Goal: Information Seeking & Learning: Learn about a topic

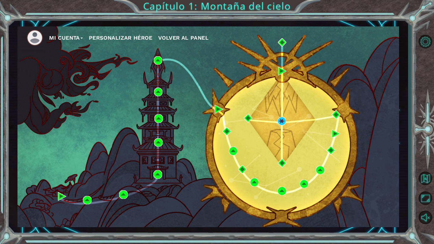
click at [185, 40] on span "Volver al panel" at bounding box center [183, 38] width 50 height 6
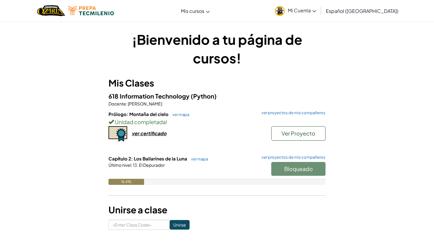
scroll to position [7, 0]
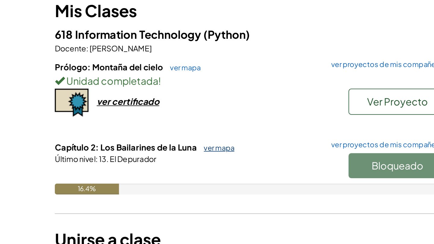
click at [192, 154] on link "ver mapa" at bounding box center [198, 152] width 20 height 5
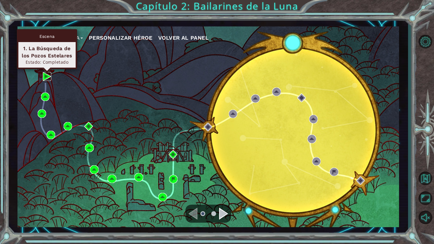
click at [47, 77] on img at bounding box center [47, 76] width 8 height 8
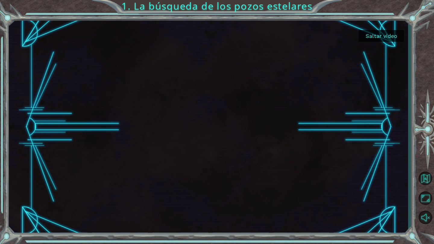
click at [382, 38] on button "Saltar video" at bounding box center [380, 36] width 45 height 12
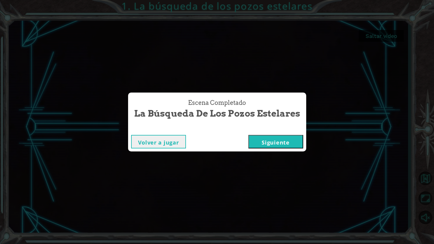
click at [270, 140] on button "Siguiente" at bounding box center [275, 142] width 55 height 14
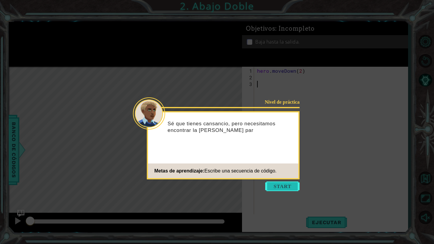
click at [288, 188] on button "Start" at bounding box center [282, 187] width 34 height 10
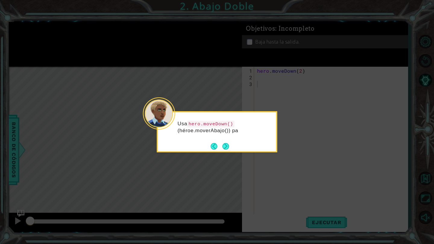
click at [227, 152] on div "Usa hero.moveDown() (héroe.moverAbajo()) pa" at bounding box center [217, 131] width 120 height 41
click at [225, 147] on button "Next" at bounding box center [225, 147] width 7 height 7
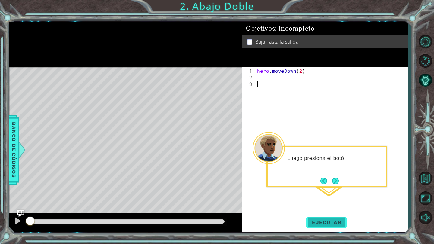
click at [312, 223] on span "Ejecutar" at bounding box center [326, 223] width 41 height 6
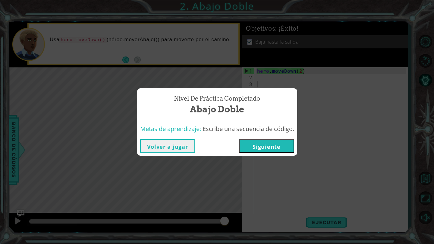
click at [252, 142] on button "Siguiente" at bounding box center [266, 146] width 55 height 14
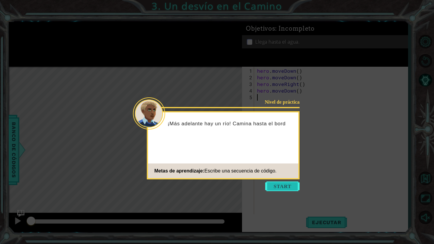
click at [278, 187] on button "Start" at bounding box center [282, 187] width 34 height 10
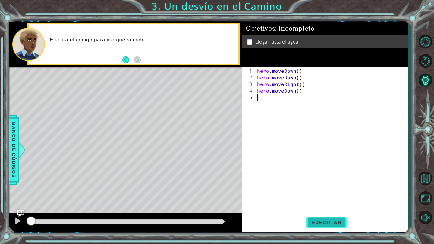
click at [325, 225] on span "Ejecutar" at bounding box center [326, 223] width 41 height 6
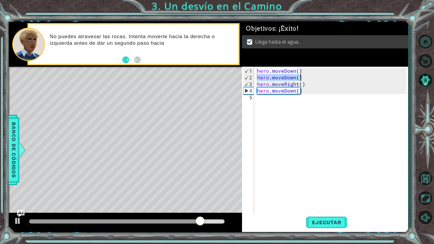
drag, startPoint x: 256, startPoint y: 77, endPoint x: 320, endPoint y: 80, distance: 63.9
click at [320, 80] on div "hero . moveDown ( ) hero . moveDown ( ) hero . moveRight ( ) hero . moveDown ( )" at bounding box center [332, 151] width 153 height 166
type textarea "hero.moveDown() hero.moveRight()"
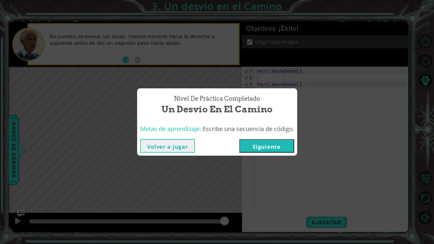
click at [159, 142] on button "Volver a jugar" at bounding box center [167, 146] width 55 height 14
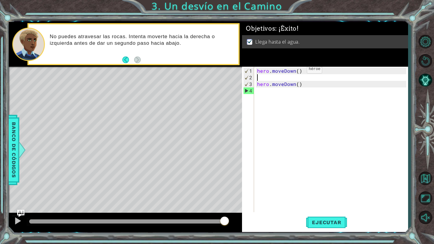
click at [296, 71] on div "hero . moveDown ( ) hero . moveDown ( )" at bounding box center [332, 147] width 153 height 159
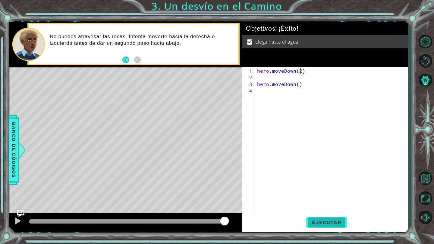
type textarea "hero.moveDown(2)"
click at [331, 227] on button "Ejecutar" at bounding box center [326, 223] width 41 height 17
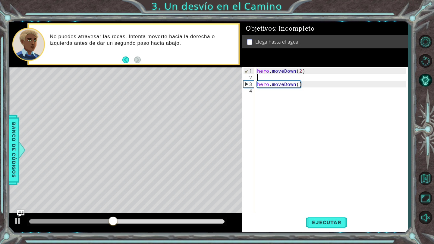
click at [256, 76] on div "hero . moveDown ( 2 ) hero . moveDown ( )" at bounding box center [332, 147] width 153 height 159
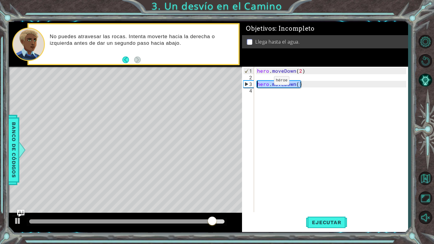
click at [216, 80] on div "1 ההההההההההההההההההההההההההההההההההההההההההההההההההההההההההההההההההההההההההההה…" at bounding box center [208, 127] width 399 height 210
type textarea "hero.moveDown()"
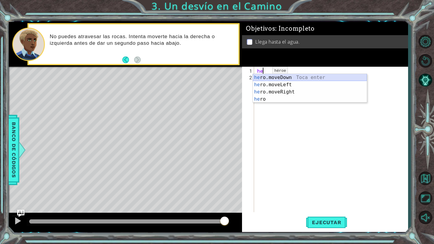
type textarea "h"
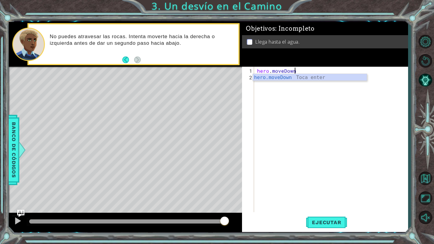
scroll to position [0, 2]
type textarea "hero.moveDown"
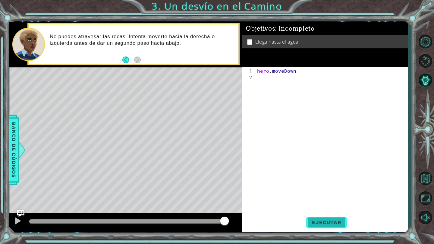
click at [339, 220] on span "Ejecutar" at bounding box center [326, 223] width 41 height 6
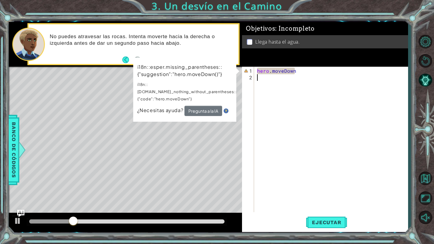
click at [294, 74] on div "hero . [GEOGRAPHIC_DATA]" at bounding box center [332, 147] width 153 height 159
click at [302, 70] on div "hero . [GEOGRAPHIC_DATA]" at bounding box center [332, 147] width 153 height 159
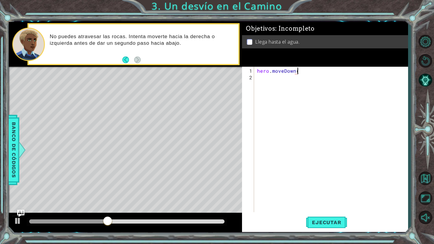
scroll to position [0, 2]
type textarea "hero.moveDown()"
click at [333, 222] on span "Ejecutar" at bounding box center [326, 223] width 41 height 6
click at [265, 80] on div "hero . moveDown ( )" at bounding box center [332, 147] width 153 height 159
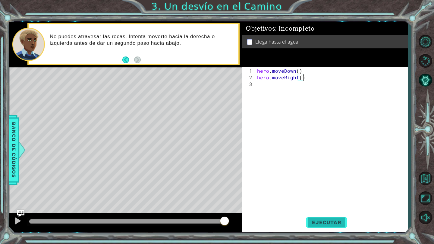
type textarea "hero.moveRight()"
click at [332, 229] on button "Ejecutar" at bounding box center [326, 223] width 41 height 17
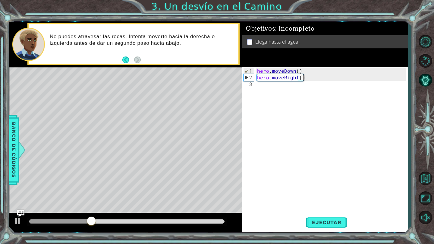
click at [257, 84] on div "hero . moveDown ( ) hero . moveRight ( )" at bounding box center [332, 147] width 153 height 159
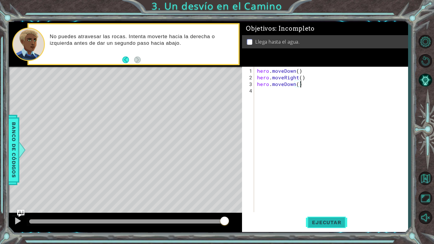
click at [331, 228] on button "Ejecutar" at bounding box center [326, 223] width 41 height 17
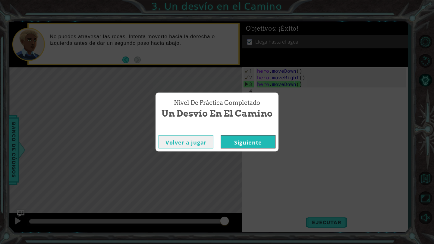
click at [221, 194] on div "Nivel de práctica Completado Un desvío en el Camino Volver a jugar [GEOGRAPHIC_…" at bounding box center [217, 122] width 434 height 244
click at [180, 134] on div "Volver a jugar [GEOGRAPHIC_DATA]" at bounding box center [216, 142] width 123 height 20
click at [191, 140] on button "Volver a jugar" at bounding box center [185, 142] width 55 height 14
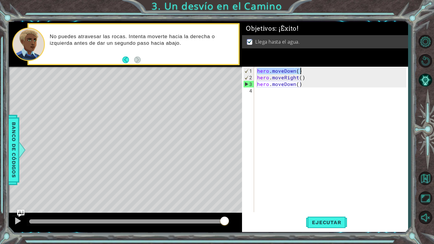
drag, startPoint x: 256, startPoint y: 70, endPoint x: 339, endPoint y: 70, distance: 82.8
click at [339, 70] on div "hero . moveDown ( ) hero . moveRight ( ) hero . moveDown ( )" at bounding box center [332, 147] width 153 height 159
drag, startPoint x: 256, startPoint y: 77, endPoint x: 338, endPoint y: 79, distance: 82.5
click at [338, 79] on div "hero . moveDown ( ) hero . moveRight ( ) hero . moveDown ( )" at bounding box center [332, 147] width 153 height 159
drag, startPoint x: 255, startPoint y: 84, endPoint x: 313, endPoint y: 84, distance: 57.5
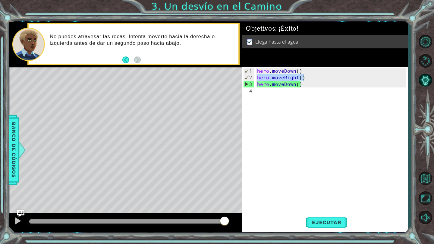
click at [313, 84] on div "hero.moveRight() 1 2 3 4 hero . moveDown ( ) hero . moveRight ( ) hero . moveDo…" at bounding box center [324, 140] width 164 height 146
click at [313, 84] on div "hero . moveDown ( ) hero . moveRight ( ) hero . moveDown ( )" at bounding box center [332, 147] width 153 height 159
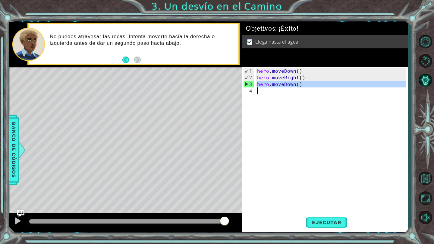
drag, startPoint x: 257, startPoint y: 85, endPoint x: 322, endPoint y: 87, distance: 65.7
click at [322, 87] on div "hero . moveDown ( ) hero . moveRight ( ) hero . moveDown ( )" at bounding box center [332, 147] width 153 height 159
type textarea "hero.moveDown()"
click at [338, 224] on span "Ejecutar" at bounding box center [326, 223] width 41 height 6
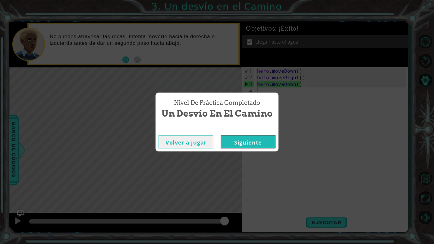
click at [263, 144] on button "Siguiente" at bounding box center [247, 142] width 55 height 14
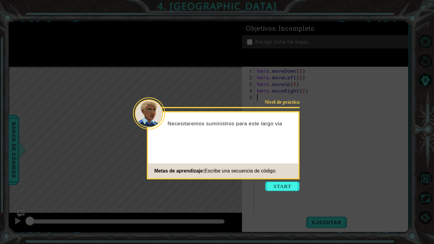
click at [317, 141] on icon at bounding box center [217, 122] width 434 height 244
click at [281, 188] on button "Start" at bounding box center [282, 187] width 34 height 10
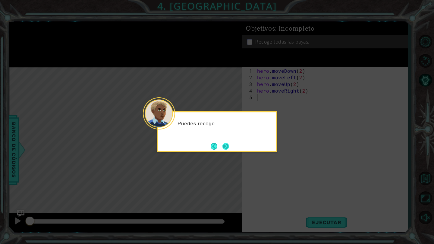
click at [228, 144] on button "Next" at bounding box center [225, 146] width 7 height 7
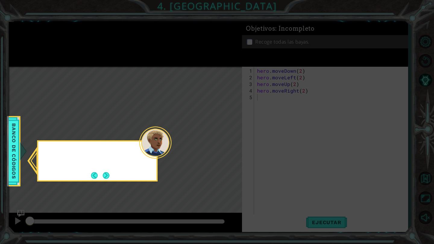
click at [228, 144] on icon at bounding box center [217, 122] width 434 height 244
click at [131, 133] on icon at bounding box center [217, 122] width 434 height 244
click at [103, 179] on footer at bounding box center [100, 175] width 18 height 9
click at [104, 178] on button "Next" at bounding box center [106, 176] width 7 height 7
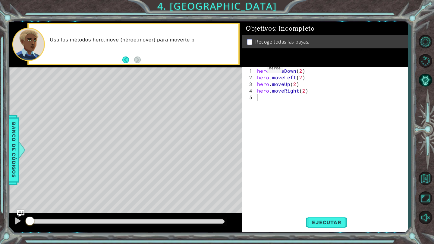
drag, startPoint x: 255, startPoint y: 71, endPoint x: 258, endPoint y: 70, distance: 3.1
click at [258, 70] on div "1 2 3 4 5 hero . moveDown ( 2 ) hero . moveLeft ( 2 ) hero . moveUp ( 2 ) hero …" at bounding box center [324, 143] width 164 height 152
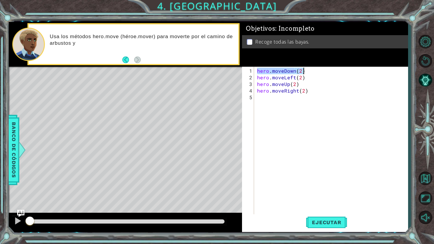
drag, startPoint x: 258, startPoint y: 70, endPoint x: 324, endPoint y: 72, distance: 66.2
click at [324, 72] on div "hero . moveDown ( 2 ) hero . moveLeft ( 2 ) hero . moveUp ( 2 ) hero . moveRigh…" at bounding box center [332, 151] width 153 height 166
drag, startPoint x: 256, startPoint y: 77, endPoint x: 314, endPoint y: 75, distance: 58.1
click at [314, 76] on div "hero . moveDown ( 2 ) hero . moveLeft ( 2 ) hero . moveUp ( 2 ) hero . moveRigh…" at bounding box center [332, 151] width 153 height 166
type textarea "hero.moveLeft(2)"
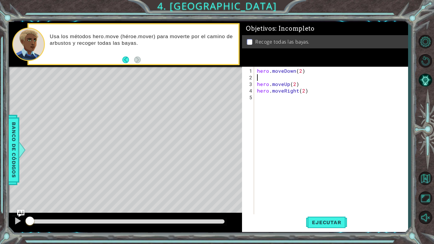
type textarea "c"
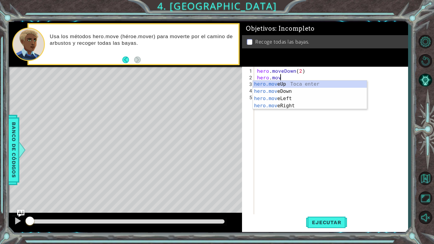
scroll to position [0, 1]
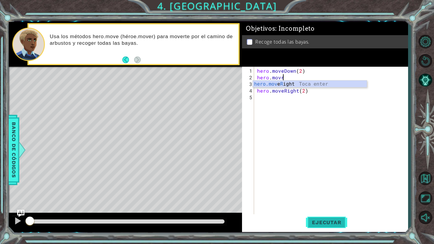
click at [315, 222] on span "Ejecutar" at bounding box center [326, 223] width 41 height 6
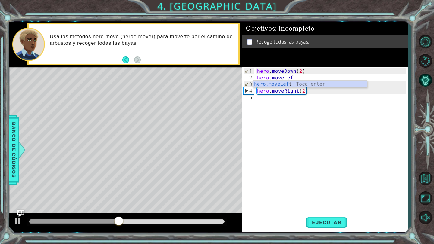
type textarea "hero.moveLeft"
click at [322, 162] on div "hero . moveDown ( 2 ) hero . moveLeft hero . moveUp ( 2 ) hero . moveRight ( 2 )" at bounding box center [332, 151] width 153 height 166
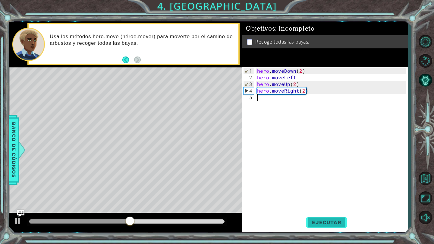
click at [319, 225] on span "Ejecutar" at bounding box center [326, 223] width 41 height 6
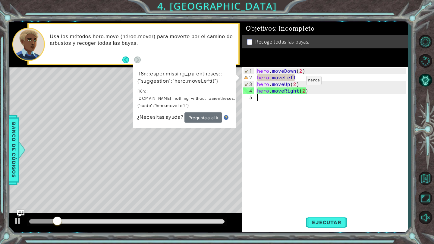
click at [297, 78] on div "hero . moveDown ( 2 ) hero . moveLeft hero . moveUp ( 2 ) hero . moveRight ( 2 )" at bounding box center [332, 151] width 153 height 166
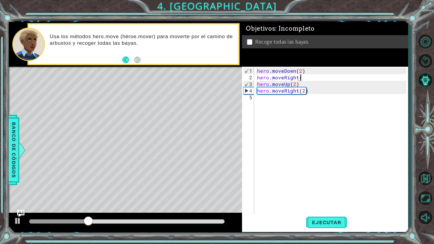
scroll to position [0, 2]
click at [319, 220] on span "Ejecutar" at bounding box center [326, 223] width 41 height 6
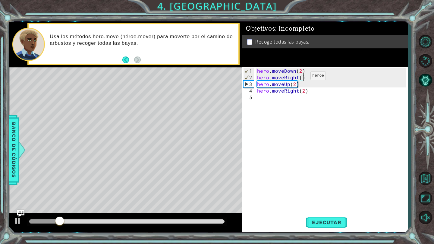
click at [300, 78] on div "hero . moveDown ( 2 ) hero . moveRight ( ) hero . moveUp ( 2 ) hero . moveRight…" at bounding box center [332, 151] width 153 height 166
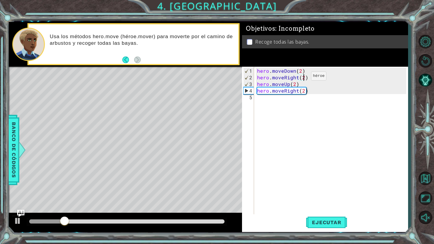
scroll to position [0, 3]
click at [335, 226] on button "Ejecutar" at bounding box center [326, 223] width 41 height 17
click at [297, 77] on div "hero . moveDown ( 2 ) hero . moveRight ( 2 ) hero . moveUp ( 2 ) hero . moveRig…" at bounding box center [332, 151] width 153 height 166
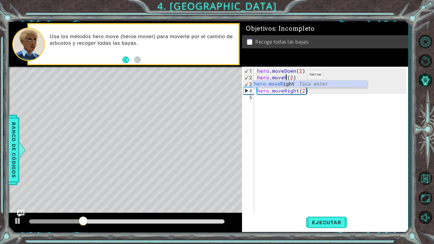
scroll to position [0, 2]
type textarea "hero.moveLeft(2)"
click at [324, 127] on div "hero . moveDown ( 2 ) hero . moveLeft ( 2 ) hero . moveUp ( 2 ) hero . moveRigh…" at bounding box center [332, 151] width 153 height 166
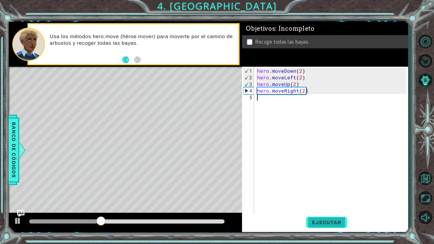
click at [320, 222] on span "Ejecutar" at bounding box center [326, 223] width 41 height 6
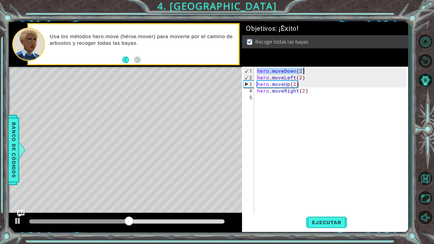
drag, startPoint x: 256, startPoint y: 71, endPoint x: 328, endPoint y: 71, distance: 72.0
click at [328, 71] on div "hero . moveDown ( 2 ) hero . moveLeft ( 2 ) hero . moveUp ( 2 ) hero . moveRigh…" at bounding box center [332, 151] width 153 height 166
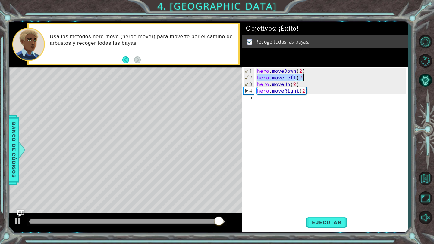
drag, startPoint x: 256, startPoint y: 77, endPoint x: 339, endPoint y: 81, distance: 82.9
click at [339, 81] on div "hero . moveDown ( 2 ) hero . moveLeft ( 2 ) hero . moveUp ( 2 ) hero . moveRigh…" at bounding box center [332, 151] width 153 height 166
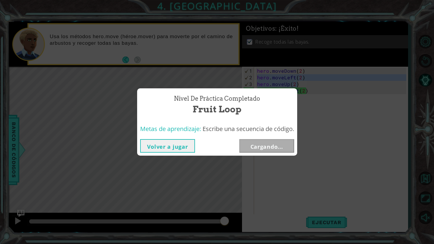
click at [339, 81] on div "Nivel de práctica Completado Fruit Loop Metas de aprendizaje: Escribe una secue…" at bounding box center [217, 122] width 434 height 244
click at [170, 149] on button "Volver a jugar" at bounding box center [167, 146] width 55 height 14
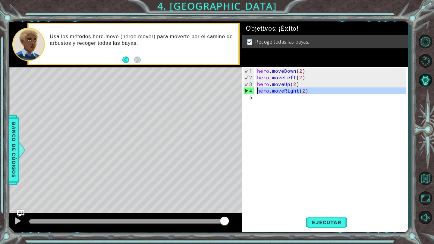
click at [249, 91] on div "4" at bounding box center [248, 91] width 11 height 7
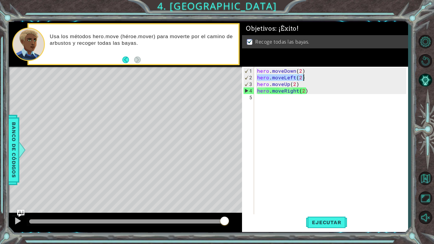
drag, startPoint x: 257, startPoint y: 76, endPoint x: 326, endPoint y: 76, distance: 69.8
click at [326, 76] on div "hero . moveDown ( 2 ) hero . moveLeft ( 2 ) hero . moveUp ( 2 ) hero . moveRigh…" at bounding box center [332, 151] width 153 height 166
drag, startPoint x: 257, startPoint y: 85, endPoint x: 306, endPoint y: 83, distance: 49.1
click at [306, 83] on div "hero . moveDown ( 2 ) hero . moveLeft ( 2 ) hero . moveUp ( 2 ) hero . moveRigh…" at bounding box center [332, 151] width 153 height 166
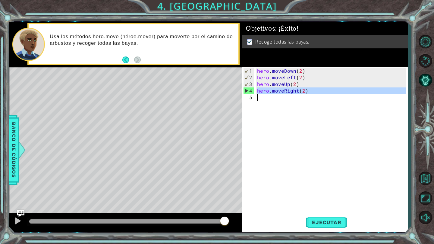
drag, startPoint x: 256, startPoint y: 91, endPoint x: 347, endPoint y: 94, distance: 91.0
click at [347, 94] on div "hero . moveDown ( 2 ) hero . moveLeft ( 2 ) hero . moveUp ( 2 ) hero . moveRigh…" at bounding box center [332, 151] width 153 height 166
type textarea "hero.moveRight(2)"
click at [427, 176] on button "Volver al mapa" at bounding box center [424, 178] width 17 height 17
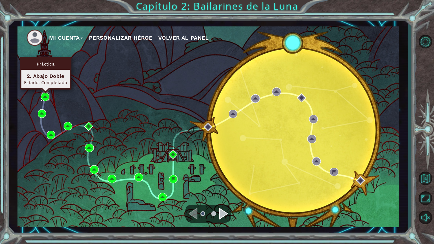
click at [44, 97] on img at bounding box center [45, 97] width 8 height 8
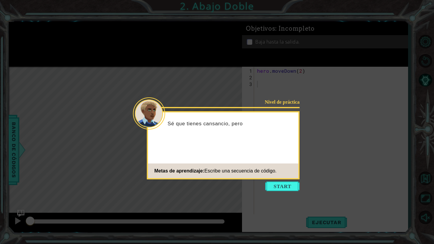
click at [103, 68] on icon at bounding box center [217, 122] width 434 height 244
click at [287, 191] on button "Start" at bounding box center [282, 187] width 34 height 10
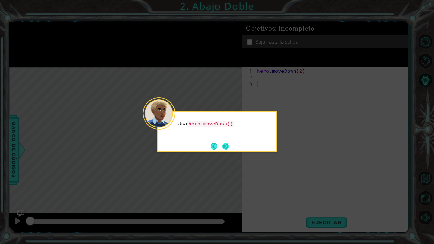
click at [225, 149] on button "Next" at bounding box center [225, 146] width 7 height 7
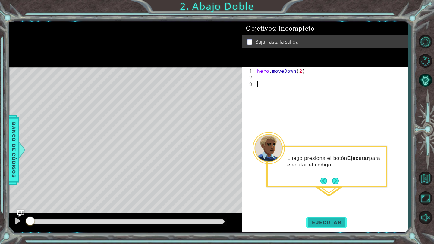
click at [335, 223] on span "Ejecutar" at bounding box center [326, 223] width 41 height 6
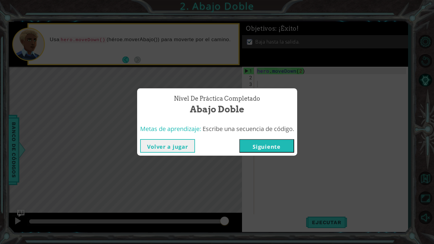
click at [257, 148] on button "Siguiente" at bounding box center [266, 146] width 55 height 14
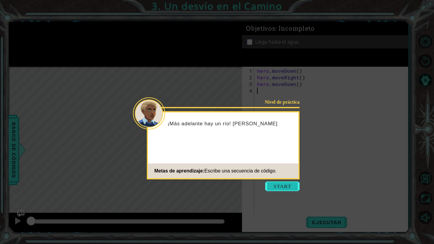
click at [283, 190] on button "Start" at bounding box center [282, 187] width 34 height 10
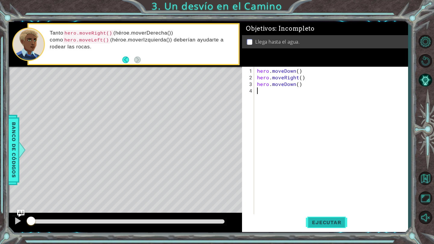
click at [335, 228] on button "Ejecutar" at bounding box center [326, 223] width 41 height 17
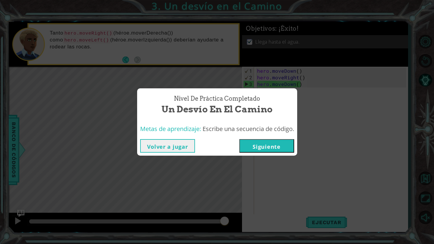
click at [279, 148] on button "Siguiente" at bounding box center [266, 146] width 55 height 14
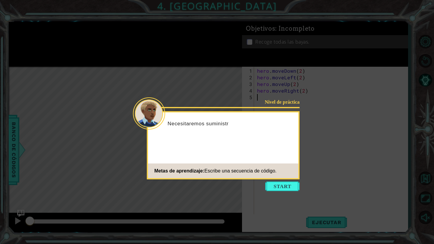
click at [287, 182] on icon at bounding box center [217, 122] width 434 height 244
click at [285, 191] on button "Start" at bounding box center [282, 187] width 34 height 10
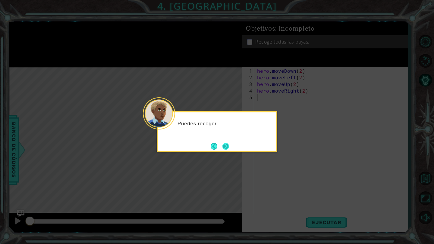
click at [222, 148] on button "Next" at bounding box center [225, 146] width 7 height 7
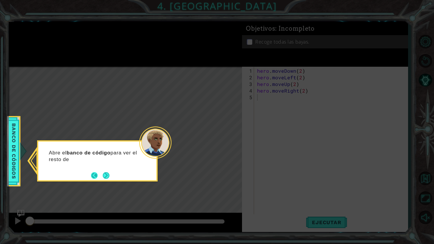
click at [98, 178] on button "Back" at bounding box center [97, 176] width 12 height 7
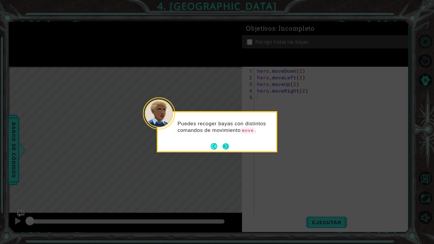
click at [225, 148] on button "Next" at bounding box center [225, 146] width 7 height 7
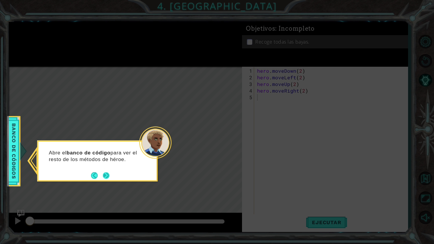
click at [107, 175] on button "Next" at bounding box center [106, 176] width 7 height 7
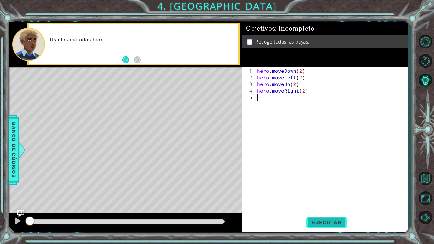
click at [326, 227] on button "Ejecutar" at bounding box center [326, 223] width 41 height 17
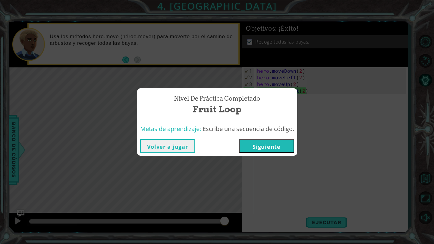
click at [253, 150] on button "Siguiente" at bounding box center [266, 146] width 55 height 14
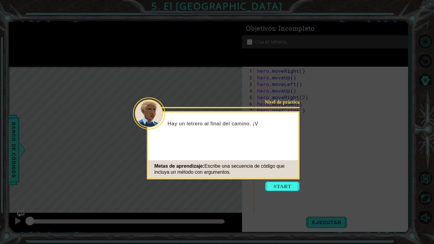
click at [289, 192] on icon at bounding box center [217, 122] width 434 height 244
click at [288, 188] on button "Start" at bounding box center [282, 187] width 34 height 10
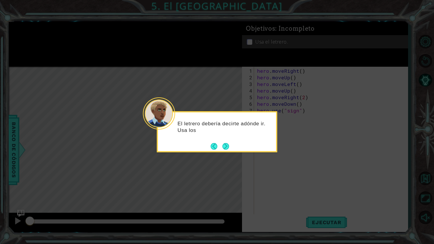
click at [225, 151] on div "El letrero debería decirte adónde ir. Usa los" at bounding box center [217, 131] width 120 height 41
click at [225, 148] on button "Next" at bounding box center [225, 146] width 7 height 7
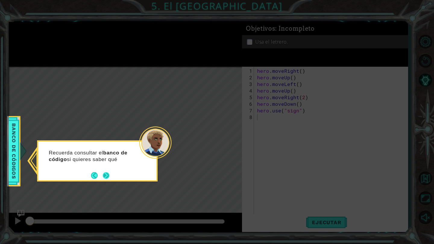
click at [108, 177] on button "Next" at bounding box center [106, 176] width 7 height 7
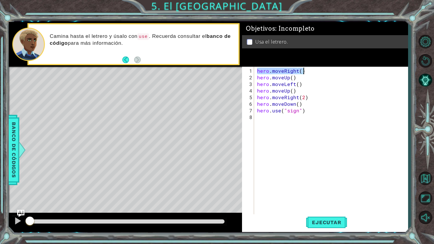
drag, startPoint x: 257, startPoint y: 71, endPoint x: 317, endPoint y: 72, distance: 60.2
click at [317, 72] on div "hero . moveRight ( ) hero . moveUp ( ) hero . moveLeft ( ) hero . moveUp ( ) he…" at bounding box center [332, 151] width 153 height 166
drag, startPoint x: 257, startPoint y: 76, endPoint x: 344, endPoint y: 77, distance: 87.3
click at [344, 77] on div "hero . moveRight ( ) hero . moveUp ( ) hero . moveLeft ( ) hero . moveUp ( ) he…" at bounding box center [332, 151] width 153 height 166
drag, startPoint x: 257, startPoint y: 85, endPoint x: 322, endPoint y: 88, distance: 66.0
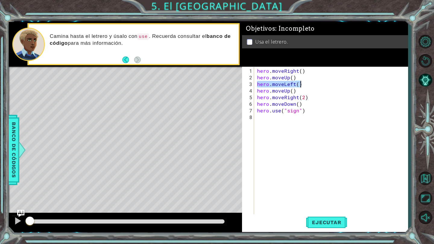
click at [322, 88] on div "hero . moveRight ( ) hero . moveUp ( ) hero . moveLeft ( ) hero . moveUp ( ) he…" at bounding box center [332, 151] width 153 height 166
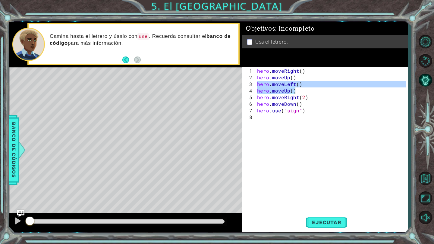
click at [322, 88] on div "hero . moveRight ( ) hero . moveUp ( ) hero . moveLeft ( ) hero . moveUp ( ) he…" at bounding box center [332, 151] width 153 height 166
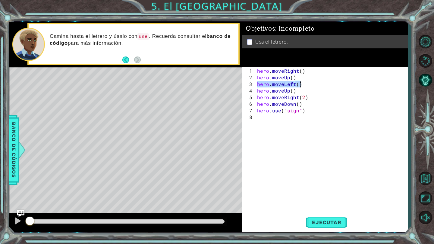
drag, startPoint x: 256, startPoint y: 84, endPoint x: 310, endPoint y: 83, distance: 54.8
click at [310, 83] on div "hero . moveRight ( ) hero . moveUp ( ) hero . moveLeft ( ) hero . moveUp ( ) he…" at bounding box center [332, 151] width 153 height 166
drag, startPoint x: 256, startPoint y: 90, endPoint x: 307, endPoint y: 90, distance: 50.9
click at [307, 90] on div "hero . moveRight ( ) hero . moveUp ( ) hero . moveLeft ( ) hero . moveUp ( ) he…" at bounding box center [332, 151] width 153 height 166
drag, startPoint x: 257, startPoint y: 98, endPoint x: 344, endPoint y: 94, distance: 86.8
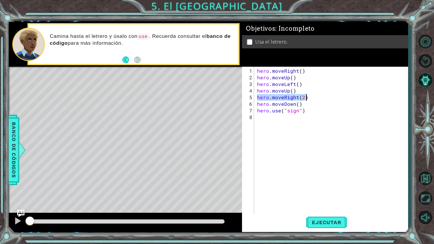
click at [344, 94] on div "hero . moveRight ( ) hero . moveUp ( ) hero . moveLeft ( ) hero . moveUp ( ) he…" at bounding box center [332, 151] width 153 height 166
drag, startPoint x: 257, startPoint y: 105, endPoint x: 322, endPoint y: 104, distance: 65.6
click at [322, 104] on div "hero . moveRight ( ) hero . moveUp ( ) hero . moveLeft ( ) hero . moveUp ( ) he…" at bounding box center [332, 151] width 153 height 166
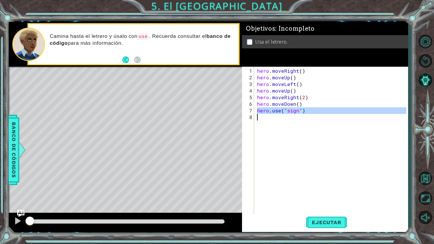
drag, startPoint x: 257, startPoint y: 111, endPoint x: 325, endPoint y: 114, distance: 68.1
click at [325, 114] on div "hero . moveRight ( ) hero . moveUp ( ) hero . moveLeft ( ) hero . moveUp ( ) he…" at bounding box center [332, 151] width 153 height 166
type textarea "hero.use("sign")"
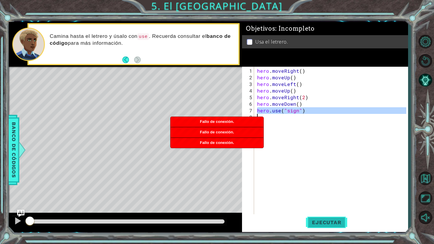
click at [321, 224] on span "Ejecutar" at bounding box center [326, 223] width 41 height 6
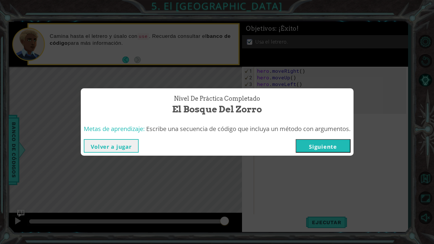
click at [320, 145] on button "Siguiente" at bounding box center [322, 146] width 55 height 14
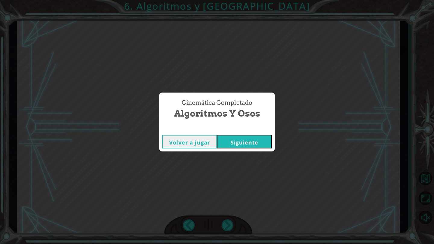
click at [238, 147] on button "Siguiente" at bounding box center [244, 142] width 55 height 14
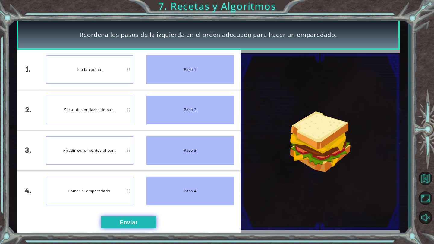
click at [136, 222] on button "Enviar" at bounding box center [128, 223] width 55 height 12
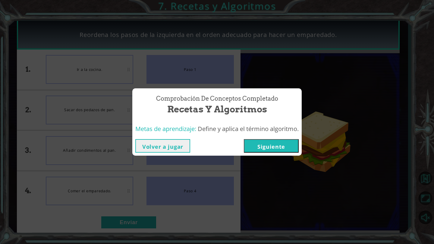
click at [275, 143] on button "Siguiente" at bounding box center [271, 146] width 55 height 14
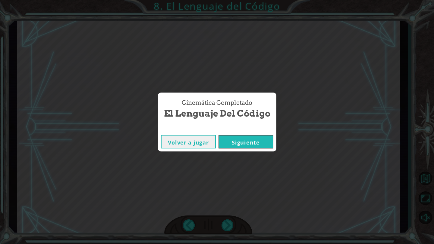
click at [251, 142] on button "Siguiente" at bounding box center [245, 142] width 55 height 14
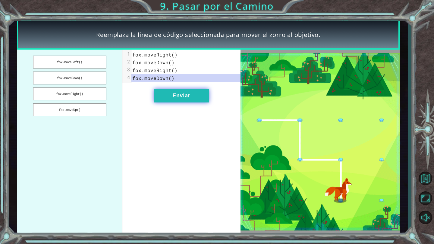
click at [171, 100] on button "Enviar" at bounding box center [181, 96] width 55 height 14
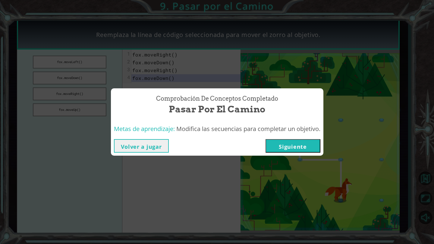
click at [272, 142] on button "Siguiente" at bounding box center [292, 146] width 55 height 14
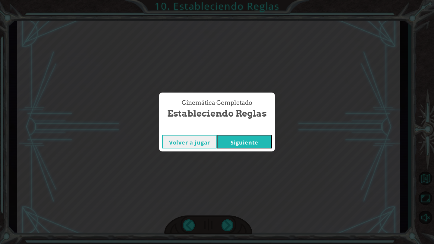
click at [262, 144] on button "Siguiente" at bounding box center [244, 142] width 55 height 14
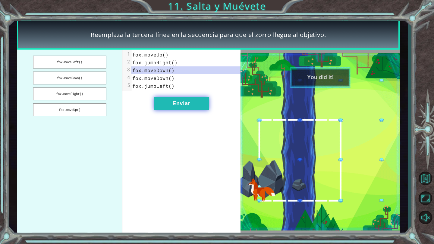
click at [179, 106] on button "Enviar" at bounding box center [181, 104] width 55 height 14
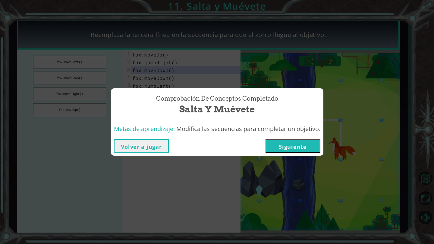
click at [296, 152] on button "Siguiente" at bounding box center [292, 146] width 55 height 14
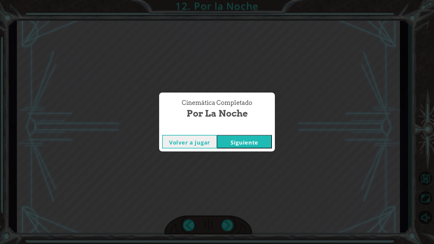
click at [250, 148] on button "Siguiente" at bounding box center [244, 142] width 55 height 14
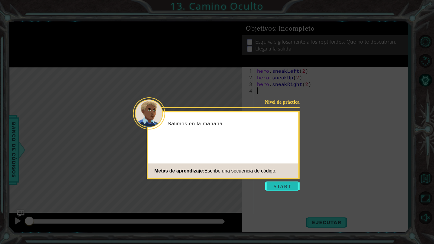
click at [285, 188] on button "Start" at bounding box center [282, 187] width 34 height 10
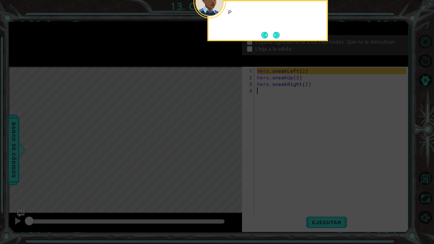
click at [280, 160] on icon at bounding box center [217, 39] width 434 height 409
click at [276, 37] on button "Next" at bounding box center [276, 35] width 7 height 7
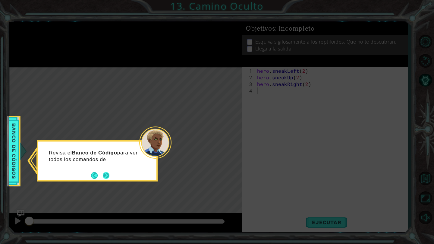
click at [103, 179] on button "Next" at bounding box center [106, 176] width 7 height 7
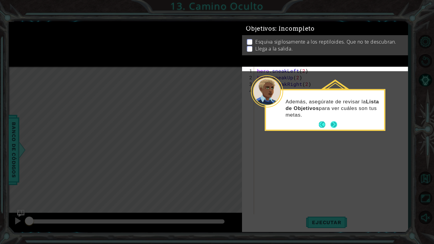
click at [332, 126] on button "Next" at bounding box center [333, 125] width 7 height 7
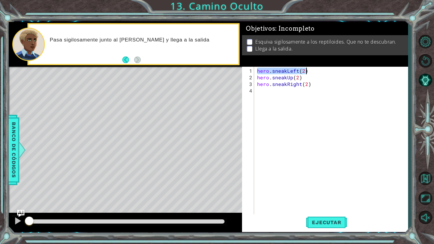
drag, startPoint x: 256, startPoint y: 70, endPoint x: 313, endPoint y: 68, distance: 57.5
click at [313, 68] on div "hero . sneakLeft ( 2 ) hero . sneakUp ( 2 ) hero . sneakRight ( 2 )" at bounding box center [332, 151] width 153 height 166
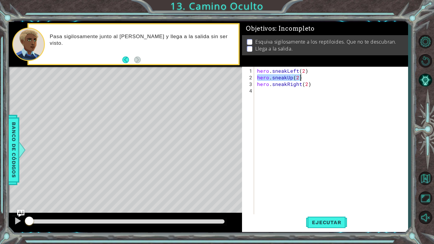
drag, startPoint x: 257, startPoint y: 78, endPoint x: 324, endPoint y: 77, distance: 66.9
click at [324, 77] on div "hero . sneakLeft ( 2 ) hero . sneakUp ( 2 ) hero . sneakRight ( 2 )" at bounding box center [332, 151] width 153 height 166
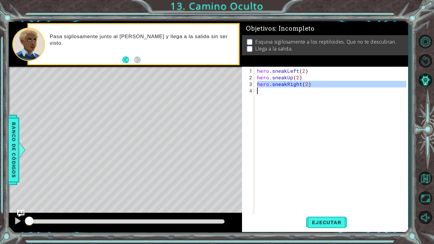
drag, startPoint x: 256, startPoint y: 85, endPoint x: 321, endPoint y: 90, distance: 64.7
click at [321, 90] on div "hero . sneakLeft ( 2 ) hero . sneakUp ( 2 ) hero . sneakRight ( 2 )" at bounding box center [332, 151] width 153 height 166
type textarea "hero.sneakRight(2)"
click at [343, 225] on span "Ejecutar" at bounding box center [326, 223] width 41 height 6
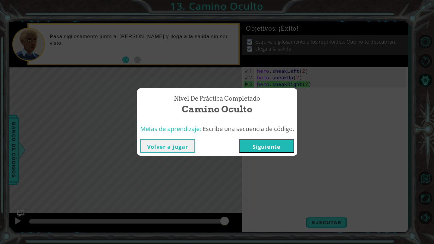
click at [294, 150] on button "Siguiente" at bounding box center [266, 146] width 55 height 14
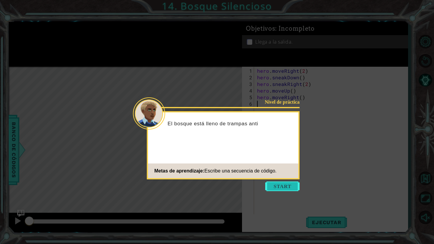
click at [276, 186] on button "Start" at bounding box center [282, 187] width 34 height 10
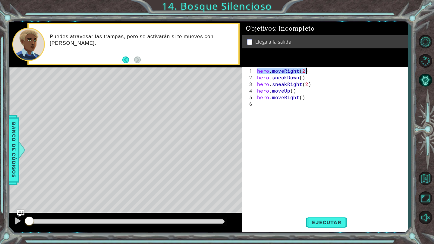
drag, startPoint x: 257, startPoint y: 70, endPoint x: 341, endPoint y: 71, distance: 84.3
click at [341, 71] on div "hero . moveRight ( 2 ) hero . sneakDown ( ) hero . sneakRight ( 2 ) hero . move…" at bounding box center [332, 151] width 153 height 166
drag, startPoint x: 258, startPoint y: 78, endPoint x: 359, endPoint y: 80, distance: 101.5
click at [359, 80] on div "hero . moveRight ( 2 ) hero . sneakDown ( ) hero . sneakRight ( 2 ) hero . move…" at bounding box center [332, 151] width 153 height 166
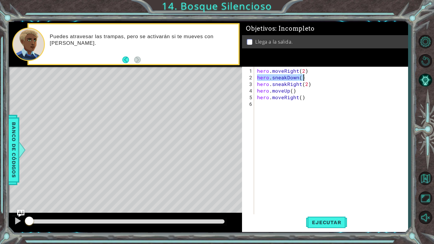
drag, startPoint x: 257, startPoint y: 76, endPoint x: 332, endPoint y: 77, distance: 75.3
click at [332, 77] on div "hero . moveRight ( 2 ) hero . sneakDown ( ) hero . sneakRight ( 2 ) hero . move…" at bounding box center [332, 151] width 153 height 166
drag, startPoint x: 257, startPoint y: 84, endPoint x: 317, endPoint y: 84, distance: 60.8
click at [317, 84] on div "hero . moveRight ( 2 ) hero . sneakDown ( ) hero . sneakRight ( 2 ) hero . move…" at bounding box center [332, 151] width 153 height 166
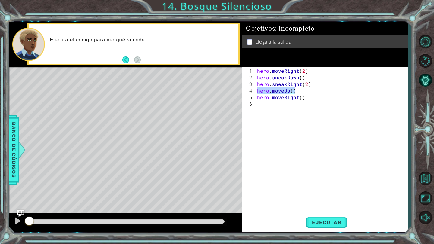
drag, startPoint x: 256, startPoint y: 90, endPoint x: 322, endPoint y: 90, distance: 65.9
click at [322, 90] on div "hero . moveRight ( 2 ) hero . sneakDown ( ) hero . sneakRight ( 2 ) hero . move…" at bounding box center [332, 151] width 153 height 166
drag, startPoint x: 256, startPoint y: 96, endPoint x: 309, endPoint y: 95, distance: 53.0
click at [309, 95] on div "hero . moveRight ( 2 ) hero . sneakDown ( ) hero . sneakRight ( 2 ) hero . move…" at bounding box center [332, 151] width 153 height 166
type textarea "hero.moveRight()"
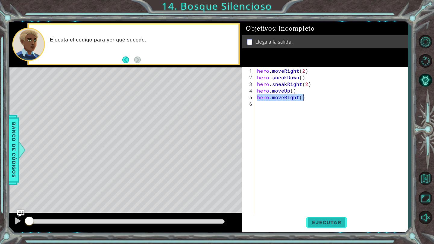
click at [336, 225] on span "Ejecutar" at bounding box center [326, 223] width 41 height 6
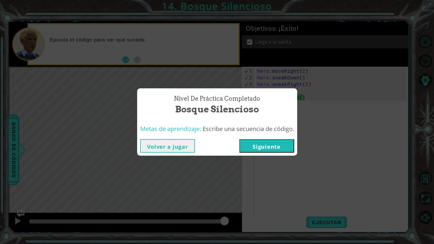
click at [277, 147] on button "Siguiente" at bounding box center [266, 146] width 55 height 14
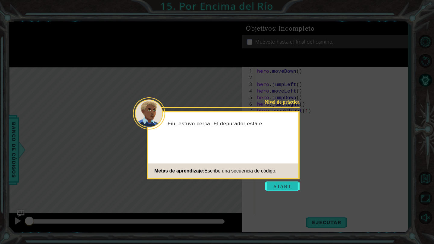
click at [281, 187] on button "Start" at bounding box center [282, 187] width 34 height 10
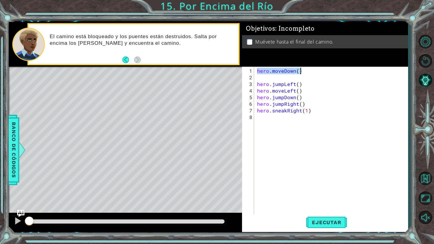
drag, startPoint x: 256, startPoint y: 70, endPoint x: 304, endPoint y: 73, distance: 48.2
click at [304, 73] on div "hero . moveDown ( ) hero . jumpLeft ( ) hero . moveLeft ( ) hero . jumpDown ( )…" at bounding box center [332, 151] width 153 height 166
drag, startPoint x: 256, startPoint y: 83, endPoint x: 306, endPoint y: 85, distance: 49.7
click at [306, 85] on div "hero . moveDown ( ) hero . jumpLeft ( ) hero . moveLeft ( ) hero . jumpDown ( )…" at bounding box center [332, 151] width 153 height 166
drag, startPoint x: 256, startPoint y: 92, endPoint x: 312, endPoint y: 92, distance: 55.7
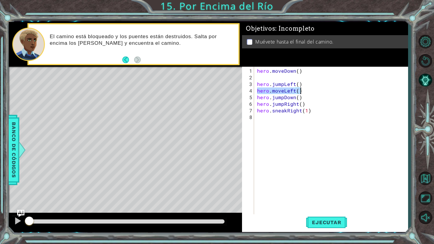
click at [312, 92] on div "hero . moveDown ( ) hero . jumpLeft ( ) hero . moveLeft ( ) hero . jumpDown ( )…" at bounding box center [332, 151] width 153 height 166
drag, startPoint x: 257, startPoint y: 93, endPoint x: 272, endPoint y: 93, distance: 15.7
click at [272, 93] on div "hero . moveDown ( ) hero . jumpLeft ( ) hero . moveLeft ( ) hero . jumpDown ( )…" at bounding box center [332, 151] width 153 height 166
type textarea "hero.jumpDown()"
click at [299, 129] on div "hero . moveDown ( ) hero . jumpLeft ( ) hero . moveLeft ( ) hero . jumpDown ( )…" at bounding box center [332, 151] width 153 height 166
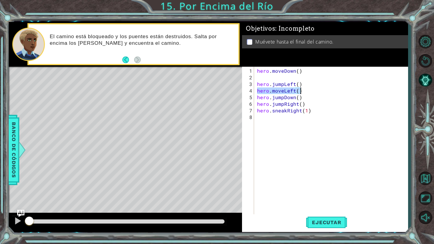
drag, startPoint x: 256, startPoint y: 91, endPoint x: 309, endPoint y: 92, distance: 53.0
click at [309, 92] on div "hero . moveDown ( ) hero . jumpLeft ( ) hero . moveLeft ( ) hero . jumpDown ( )…" at bounding box center [332, 151] width 153 height 166
type textarea "hero.moveLeft()"
click at [285, 145] on div "hero . moveDown ( ) hero . jumpLeft ( ) hero . jumpDown ( ) hero . jumpRight ( …" at bounding box center [332, 151] width 153 height 166
click at [281, 92] on div "hero . moveDown ( ) hero . jumpLeft ( ) hero . jumpDown ( ) hero . jumpRight ( …" at bounding box center [332, 151] width 153 height 166
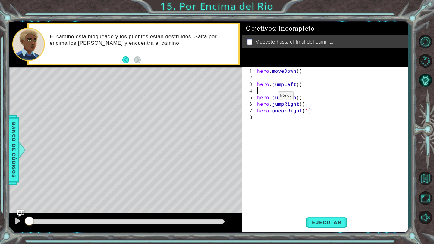
paste textarea "hero.moveLeft()"
type textarea "hero.moveLeft()"
click at [299, 129] on div "hero . moveDown ( ) hero . jumpLeft ( ) hero . moveLeft ( ) hero . jumpDown ( )…" at bounding box center [332, 151] width 153 height 166
drag, startPoint x: 257, startPoint y: 90, endPoint x: 309, endPoint y: 91, distance: 52.7
click at [309, 91] on div "hero . moveDown ( ) hero . jumpLeft ( ) hero . moveLeft ( ) hero . jumpDown ( )…" at bounding box center [332, 151] width 153 height 166
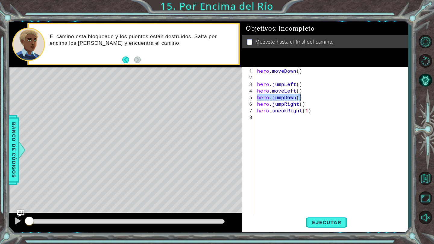
drag, startPoint x: 257, startPoint y: 97, endPoint x: 306, endPoint y: 97, distance: 49.7
click at [306, 97] on div "hero . moveDown ( ) hero . jumpLeft ( ) hero . moveLeft ( ) hero . jumpDown ( )…" at bounding box center [332, 151] width 153 height 166
drag, startPoint x: 256, startPoint y: 103, endPoint x: 305, endPoint y: 103, distance: 49.1
click at [305, 104] on div "hero . moveDown ( ) hero . jumpLeft ( ) hero . moveLeft ( ) hero . jumpDown ( )…" at bounding box center [332, 151] width 153 height 166
drag, startPoint x: 257, startPoint y: 111, endPoint x: 309, endPoint y: 110, distance: 53.0
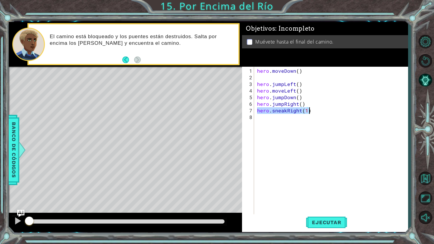
click at [309, 110] on div "hero . moveDown ( ) hero . jumpLeft ( ) hero . moveLeft ( ) hero . jumpDown ( )…" at bounding box center [332, 151] width 153 height 166
click at [306, 112] on div "hero . moveDown ( ) hero . jumpLeft ( ) hero . moveLeft ( ) hero . jumpDown ( )…" at bounding box center [332, 151] width 153 height 166
type textarea "hero.sneakRight()"
click at [329, 229] on button "Ejecutar" at bounding box center [326, 223] width 41 height 17
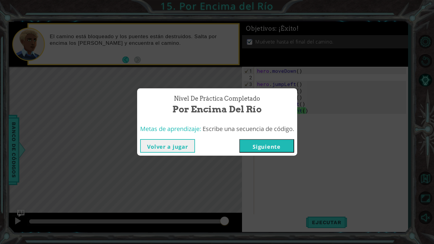
click at [264, 146] on button "Siguiente" at bounding box center [266, 146] width 55 height 14
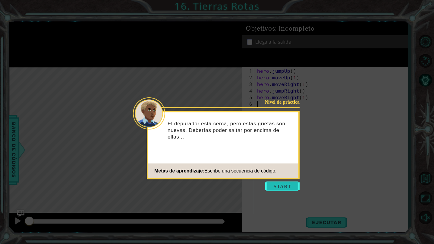
click at [276, 188] on button "Start" at bounding box center [282, 187] width 34 height 10
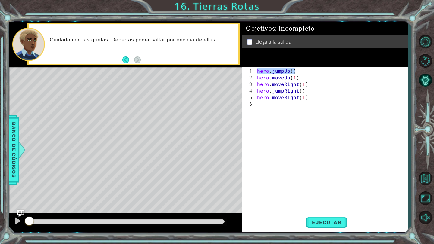
drag, startPoint x: 257, startPoint y: 70, endPoint x: 325, endPoint y: 69, distance: 68.4
click at [325, 69] on div "hero . jumpUp ( ) hero . moveUp ( 1 ) hero . moveRight ( 1 ) hero . jumpRight (…" at bounding box center [332, 151] width 153 height 166
drag, startPoint x: 256, startPoint y: 77, endPoint x: 336, endPoint y: 78, distance: 80.1
click at [336, 78] on div "hero . jumpUp ( ) hero . moveUp ( 1 ) hero . moveRight ( 1 ) hero . jumpRight (…" at bounding box center [332, 151] width 153 height 166
drag, startPoint x: 256, startPoint y: 84, endPoint x: 319, endPoint y: 84, distance: 62.9
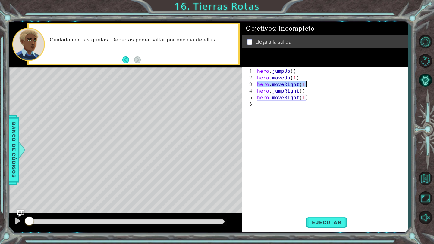
click at [319, 84] on div "hero . jumpUp ( ) hero . moveUp ( 1 ) hero . moveRight ( 1 ) hero . jumpRight (…" at bounding box center [332, 151] width 153 height 166
drag, startPoint x: 256, startPoint y: 90, endPoint x: 309, endPoint y: 91, distance: 53.0
click at [309, 90] on div "hero . jumpUp ( ) hero . moveUp ( 1 ) hero . moveRight ( 1 ) hero . jumpRight (…" at bounding box center [332, 151] width 153 height 166
drag, startPoint x: 257, startPoint y: 98, endPoint x: 309, endPoint y: 98, distance: 52.4
click at [309, 98] on div "hero . jumpUp ( ) hero . moveUp ( 1 ) hero . moveRight ( 1 ) hero . jumpRight (…" at bounding box center [332, 151] width 153 height 166
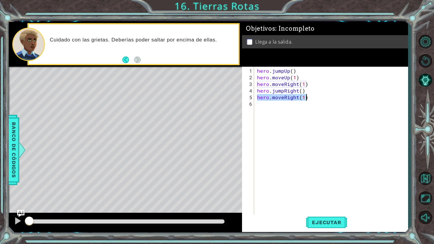
type textarea "hero.moveRight(1)"
click at [320, 220] on span "Ejecutar" at bounding box center [326, 223] width 41 height 6
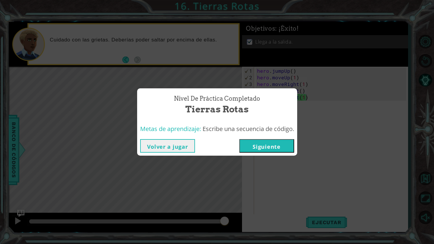
click at [259, 148] on button "Siguiente" at bounding box center [266, 146] width 55 height 14
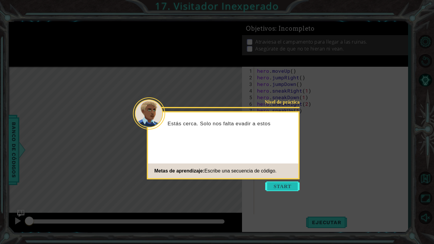
click at [270, 186] on button "Start" at bounding box center [282, 187] width 34 height 10
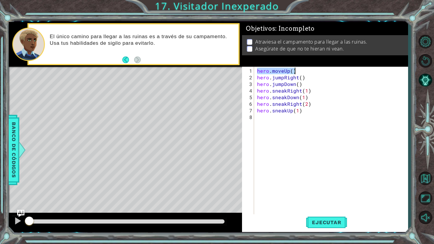
drag, startPoint x: 256, startPoint y: 71, endPoint x: 299, endPoint y: 72, distance: 43.1
click at [299, 72] on div "hero . moveUp ( ) hero . jumpRight ( ) hero . jumpDown ( ) hero . sneakRight ( …" at bounding box center [332, 151] width 153 height 166
drag, startPoint x: 256, startPoint y: 77, endPoint x: 330, endPoint y: 77, distance: 73.8
click at [330, 77] on div "hero . moveUp ( ) hero . jumpRight ( ) hero . jumpDown ( ) hero . sneakRight ( …" at bounding box center [332, 151] width 153 height 166
drag, startPoint x: 256, startPoint y: 83, endPoint x: 323, endPoint y: 86, distance: 66.6
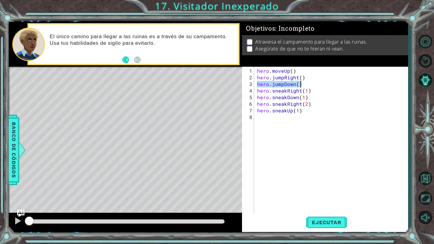
click at [323, 86] on div "hero . moveUp ( ) hero . jumpRight ( ) hero . jumpDown ( ) hero . sneakRight ( …" at bounding box center [332, 151] width 153 height 166
drag, startPoint x: 256, startPoint y: 91, endPoint x: 321, endPoint y: 92, distance: 64.4
click at [321, 92] on div "hero . moveUp ( ) hero . jumpRight ( ) hero . jumpDown ( ) hero . sneakRight ( …" at bounding box center [332, 151] width 153 height 166
drag, startPoint x: 256, startPoint y: 97, endPoint x: 326, endPoint y: 97, distance: 70.1
click at [326, 97] on div "hero . moveUp ( ) hero . jumpRight ( ) hero . jumpDown ( ) hero . sneakRight ( …" at bounding box center [332, 151] width 153 height 166
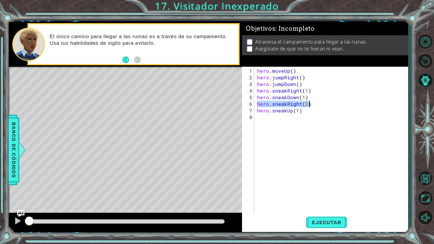
drag, startPoint x: 257, startPoint y: 106, endPoint x: 326, endPoint y: 103, distance: 69.3
click at [326, 103] on div "hero . moveUp ( ) hero . jumpRight ( ) hero . jumpDown ( ) hero . sneakRight ( …" at bounding box center [332, 151] width 153 height 166
drag, startPoint x: 256, startPoint y: 110, endPoint x: 306, endPoint y: 111, distance: 50.6
click at [306, 111] on div "hero . moveUp ( ) hero . jumpRight ( ) hero . jumpDown ( ) hero . sneakRight ( …" at bounding box center [332, 151] width 153 height 166
type textarea "hero.sneakUp(1)"
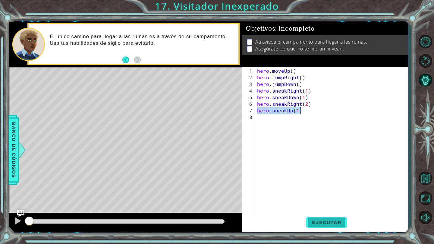
click at [327, 225] on span "Ejecutar" at bounding box center [326, 223] width 41 height 6
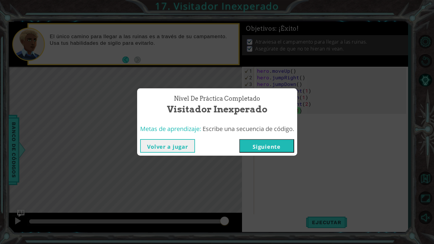
click at [272, 146] on button "Siguiente" at bounding box center [266, 146] width 55 height 14
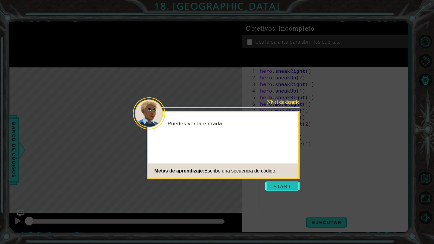
click at [285, 188] on button "Start" at bounding box center [282, 187] width 34 height 10
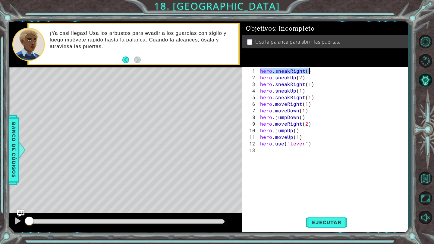
drag, startPoint x: 260, startPoint y: 70, endPoint x: 337, endPoint y: 70, distance: 77.4
click at [337, 70] on div "hero . sneakRight ( ) hero . sneakUp ( 2 ) hero . sneakRight ( 1 ) hero . sneak…" at bounding box center [334, 151] width 150 height 166
drag, startPoint x: 260, startPoint y: 76, endPoint x: 309, endPoint y: 79, distance: 49.4
click at [309, 79] on div "hero . sneakRight ( ) hero . sneakUp ( 2 ) hero . sneakRight ( 1 ) hero . sneak…" at bounding box center [334, 151] width 150 height 166
drag, startPoint x: 260, startPoint y: 85, endPoint x: 328, endPoint y: 84, distance: 68.0
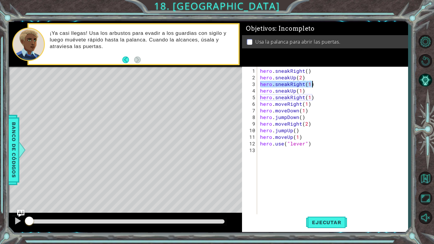
click at [328, 84] on div "hero . sneakRight ( ) hero . sneakUp ( 2 ) hero . sneakRight ( 1 ) hero . sneak…" at bounding box center [334, 151] width 150 height 166
drag, startPoint x: 259, startPoint y: 91, endPoint x: 322, endPoint y: 91, distance: 62.3
click at [322, 91] on div "hero . sneakRight ( ) hero . sneakUp ( 2 ) hero . sneakRight ( 1 ) hero . sneak…" at bounding box center [334, 151] width 150 height 166
drag, startPoint x: 259, startPoint y: 97, endPoint x: 316, endPoint y: 99, distance: 57.2
click at [317, 99] on div "hero . sneakRight ( ) hero . sneakUp ( 2 ) hero . sneakRight ( 1 ) hero . sneak…" at bounding box center [334, 151] width 150 height 166
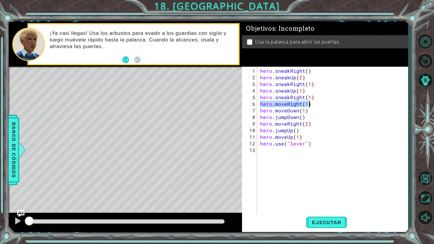
drag, startPoint x: 259, startPoint y: 104, endPoint x: 319, endPoint y: 105, distance: 60.2
click at [319, 105] on div "hero . sneakRight ( ) hero . sneakUp ( 2 ) hero . sneakRight ( 1 ) hero . sneak…" at bounding box center [334, 151] width 150 height 166
drag, startPoint x: 259, startPoint y: 111, endPoint x: 330, endPoint y: 113, distance: 70.5
click at [330, 113] on div "hero . sneakRight ( ) hero . sneakUp ( 2 ) hero . sneakRight ( 1 ) hero . sneak…" at bounding box center [334, 151] width 150 height 166
drag, startPoint x: 259, startPoint y: 117, endPoint x: 322, endPoint y: 116, distance: 62.9
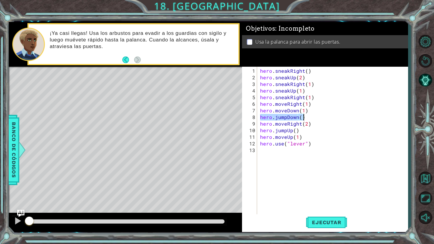
click at [322, 116] on div "hero . sneakRight ( ) hero . sneakUp ( 2 ) hero . sneakRight ( 1 ) hero . sneak…" at bounding box center [334, 151] width 150 height 166
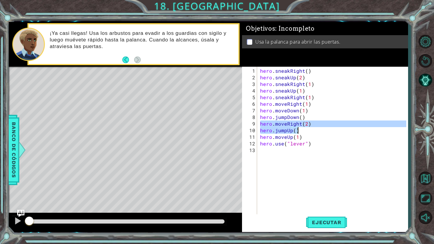
drag, startPoint x: 259, startPoint y: 123, endPoint x: 331, endPoint y: 127, distance: 72.3
click at [332, 127] on div "hero . sneakRight ( ) hero . sneakUp ( 2 ) hero . sneakRight ( 1 ) hero . sneak…" at bounding box center [334, 151] width 150 height 166
click at [331, 127] on div "hero . sneakRight ( ) hero . sneakUp ( 2 ) hero . sneakRight ( 1 ) hero . sneak…" at bounding box center [334, 151] width 150 height 166
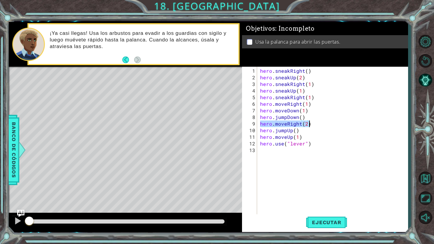
drag, startPoint x: 260, startPoint y: 124, endPoint x: 320, endPoint y: 125, distance: 60.5
click at [320, 125] on div "hero . sneakRight ( ) hero . sneakUp ( 2 ) hero . sneakRight ( 1 ) hero . sneak…" at bounding box center [334, 151] width 150 height 166
drag, startPoint x: 259, startPoint y: 130, endPoint x: 305, endPoint y: 131, distance: 45.8
click at [305, 131] on div "hero . sneakRight ( ) hero . sneakUp ( 2 ) hero . sneakRight ( 1 ) hero . sneak…" at bounding box center [334, 151] width 150 height 166
drag, startPoint x: 260, startPoint y: 138, endPoint x: 319, endPoint y: 135, distance: 59.1
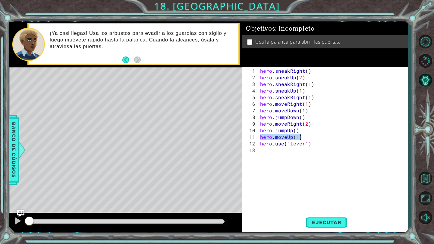
click at [319, 135] on div "hero . sneakRight ( ) hero . sneakUp ( 2 ) hero . sneakRight ( 1 ) hero . sneak…" at bounding box center [334, 151] width 150 height 166
drag, startPoint x: 259, startPoint y: 143, endPoint x: 317, endPoint y: 145, distance: 57.5
click at [317, 145] on div "hero . sneakRight ( ) hero . sneakUp ( 2 ) hero . sneakRight ( 1 ) hero . sneak…" at bounding box center [334, 151] width 150 height 166
type textarea "hero.use("lever")"
click at [270, 143] on div "hero . sneakRight ( ) hero . sneakUp ( 2 ) hero . sneakRight ( 1 ) hero . sneak…" at bounding box center [334, 151] width 150 height 166
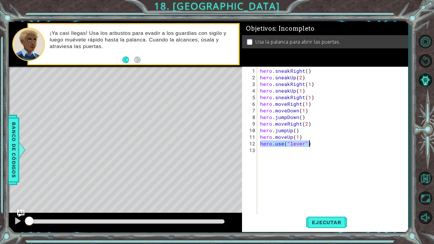
drag, startPoint x: 260, startPoint y: 143, endPoint x: 316, endPoint y: 145, distance: 56.0
click at [316, 145] on div "hero . sneakRight ( ) hero . sneakUp ( 2 ) hero . sneakRight ( 1 ) hero . sneak…" at bounding box center [334, 151] width 150 height 166
click at [316, 223] on span "Ejecutar" at bounding box center [326, 223] width 41 height 6
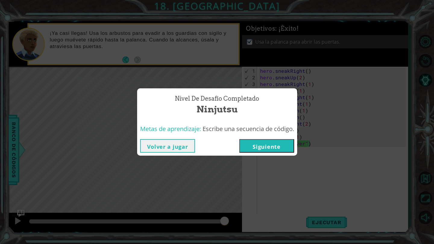
click at [267, 143] on button "Siguiente" at bounding box center [266, 146] width 55 height 14
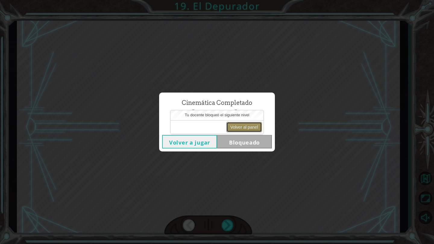
click at [235, 128] on button "Volver al panel" at bounding box center [244, 127] width 36 height 10
